Goal: Task Accomplishment & Management: Complete application form

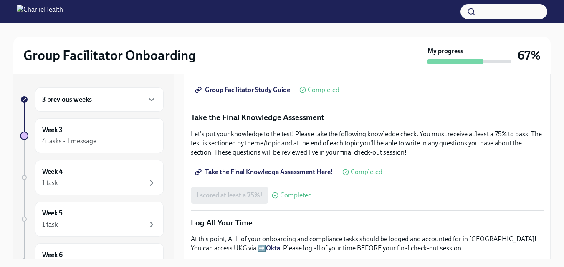
scroll to position [455, 0]
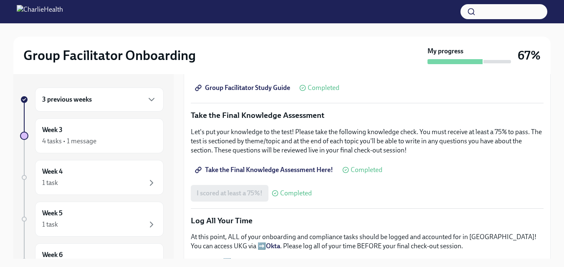
click at [245, 193] on div "I scored at least a 75%! Completed" at bounding box center [251, 193] width 121 height 17
click at [313, 166] on span "Take the Final Knowledge Assessment Here!" at bounding box center [264, 170] width 136 height 8
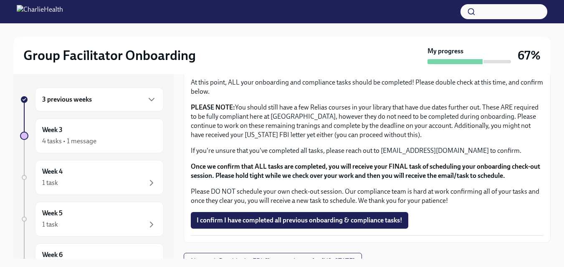
scroll to position [717, 0]
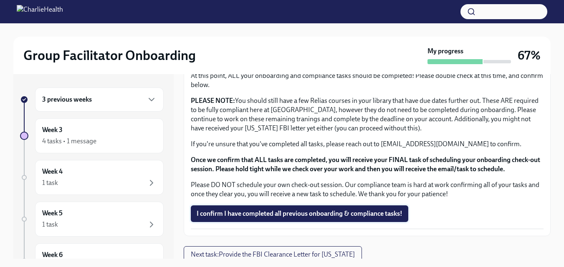
click at [342, 210] on span "I confirm I have completed all previous onboarding & compliance tasks!" at bounding box center [299, 214] width 206 height 8
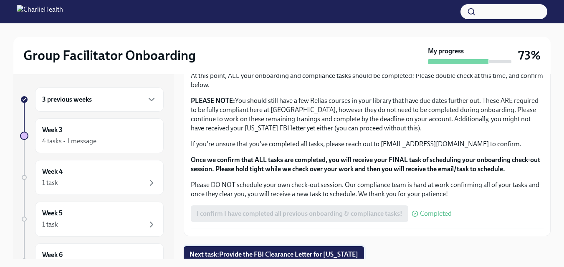
click at [358, 252] on span "Next task : Provide the FBI Clearance Letter for Pennsylvania" at bounding box center [273, 255] width 169 height 8
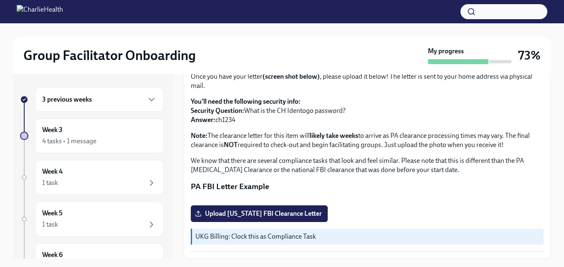
scroll to position [199, 0]
